Goal: Transaction & Acquisition: Purchase product/service

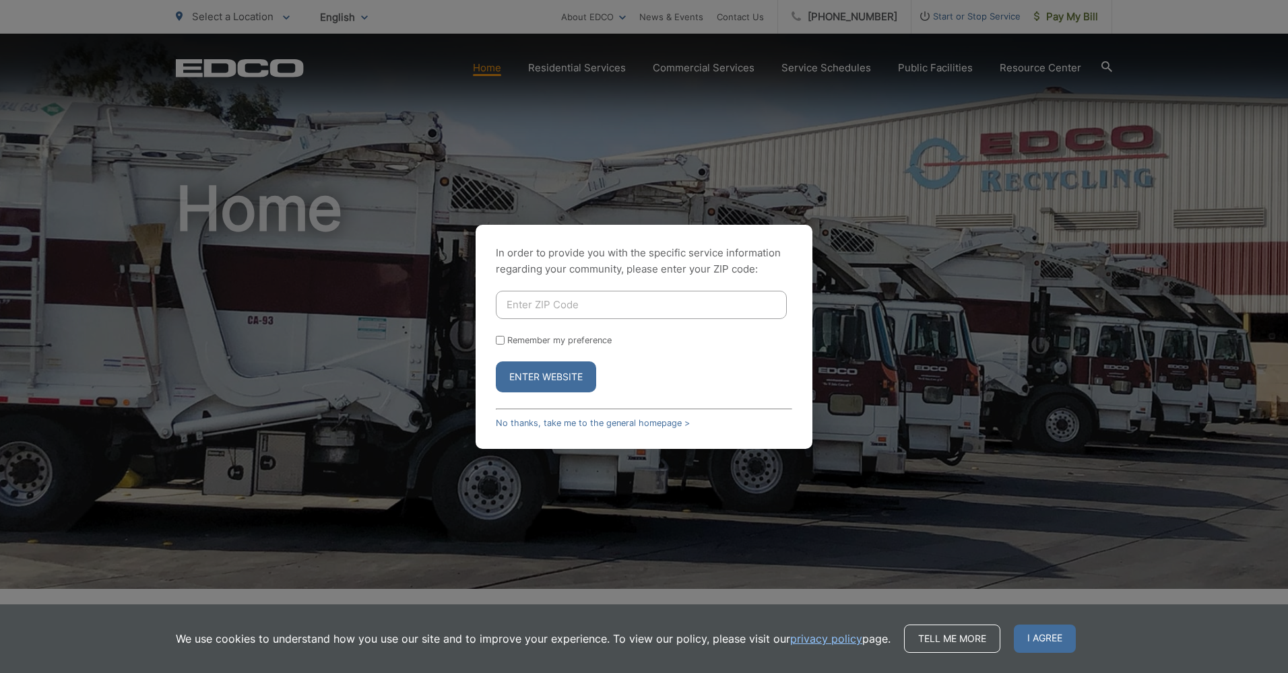
click at [597, 301] on input "Enter ZIP Code" at bounding box center [641, 305] width 291 height 28
type input "91901"
click at [545, 372] on button "Enter Website" at bounding box center [546, 377] width 100 height 31
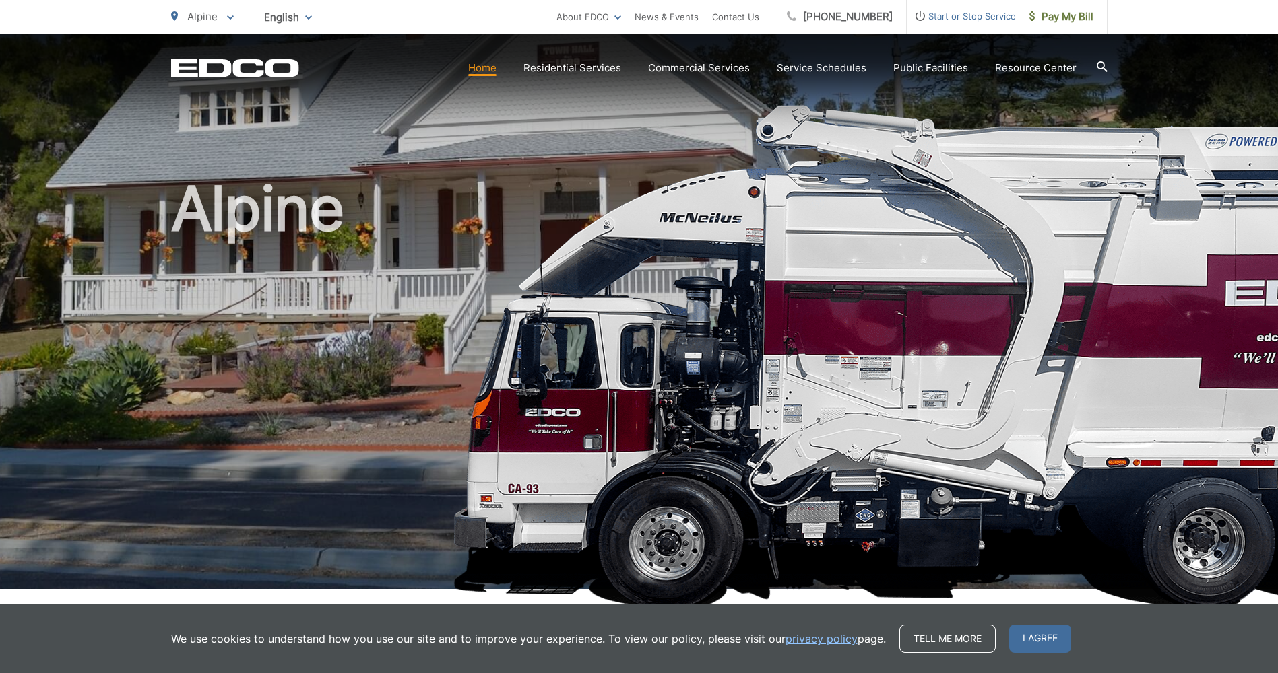
click at [483, 67] on link "Home" at bounding box center [482, 68] width 28 height 16
click at [1080, 24] on span "Pay My Bill" at bounding box center [1061, 17] width 64 height 16
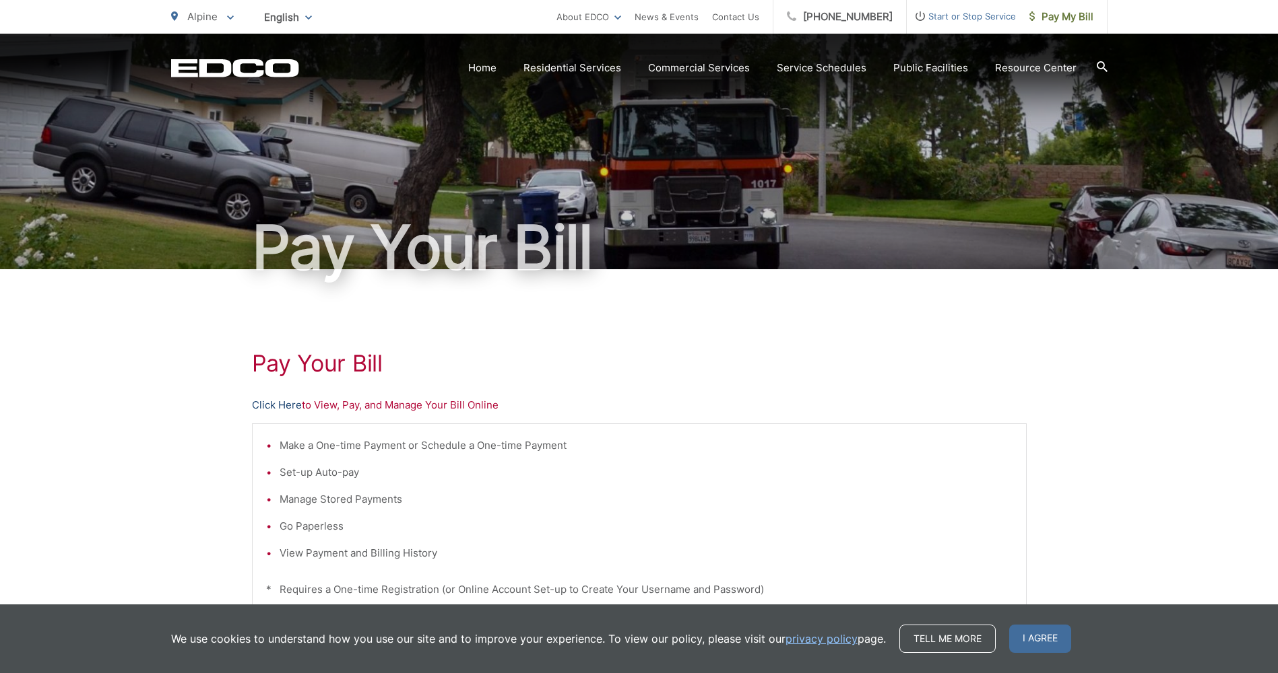
click at [289, 403] on link "Click Here" at bounding box center [277, 405] width 50 height 16
